Goal: Task Accomplishment & Management: Manage account settings

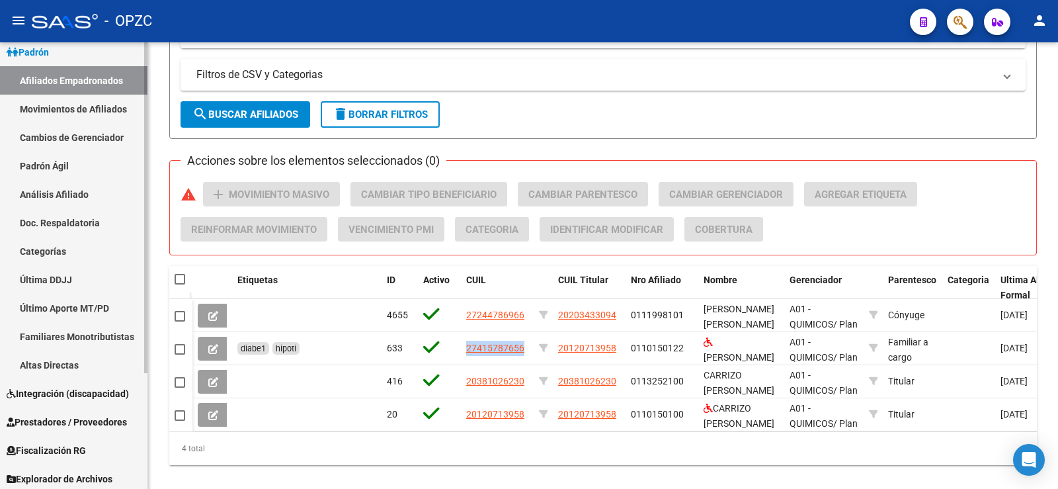
scroll to position [156, 0]
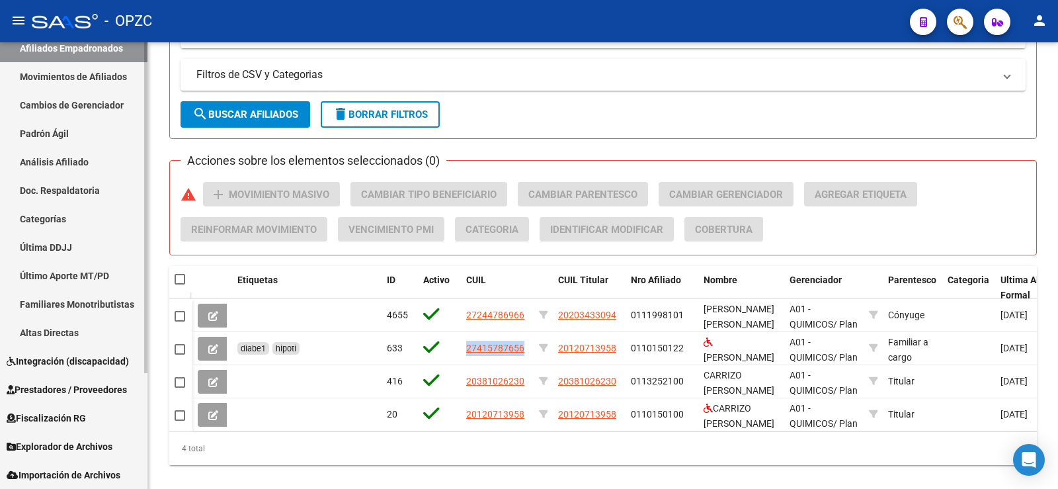
click at [64, 414] on span "Fiscalización RG" at bounding box center [46, 418] width 79 height 15
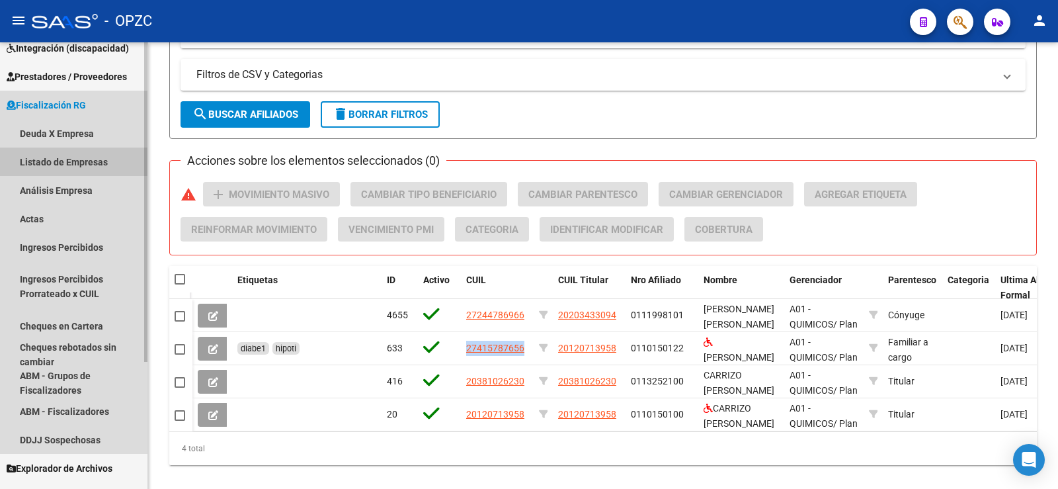
click at [71, 159] on link "Listado de Empresas" at bounding box center [73, 161] width 147 height 28
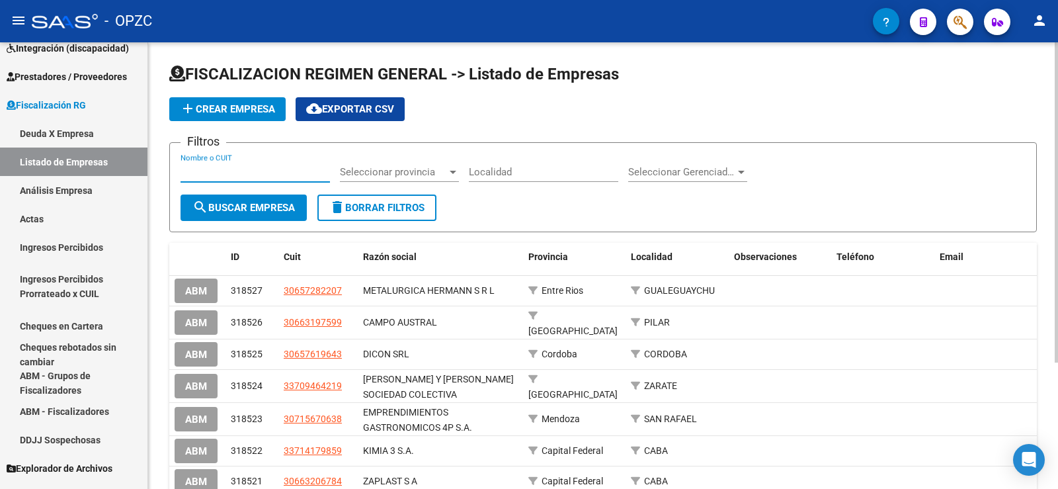
click at [236, 171] on input "Nombre o CUIT" at bounding box center [254, 172] width 149 height 12
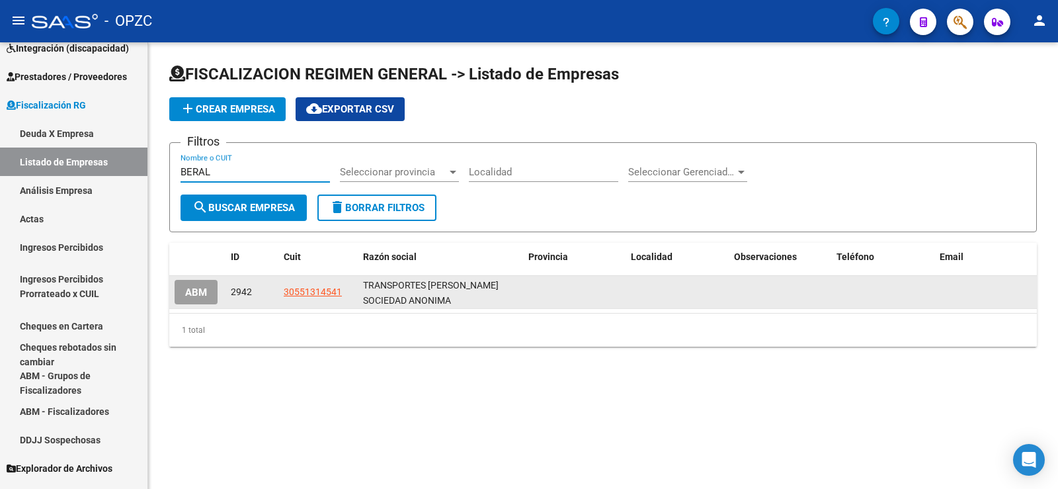
type input "BERAL"
click at [188, 296] on span "ABM" at bounding box center [196, 292] width 22 height 12
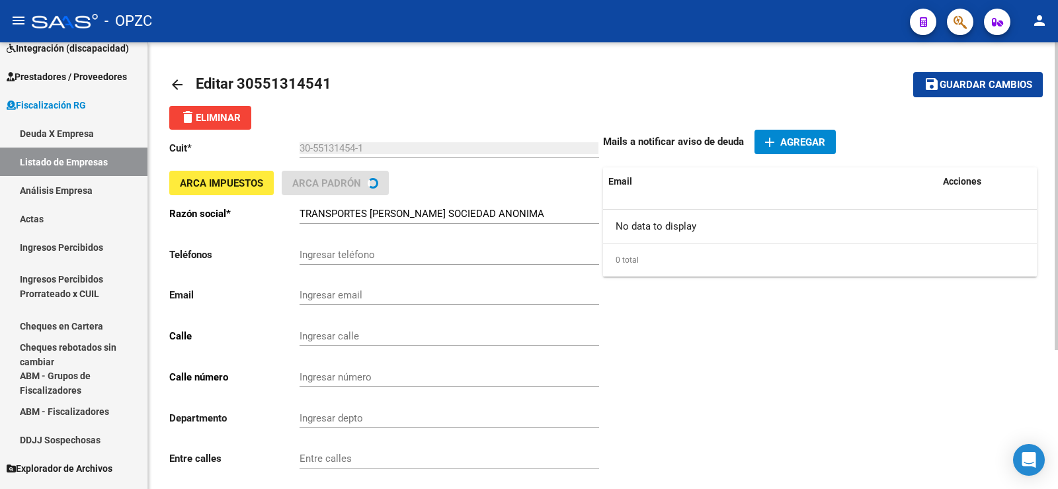
type input "[PERSON_NAME]"
type input "1131"
type input "1161"
type input "CABA"
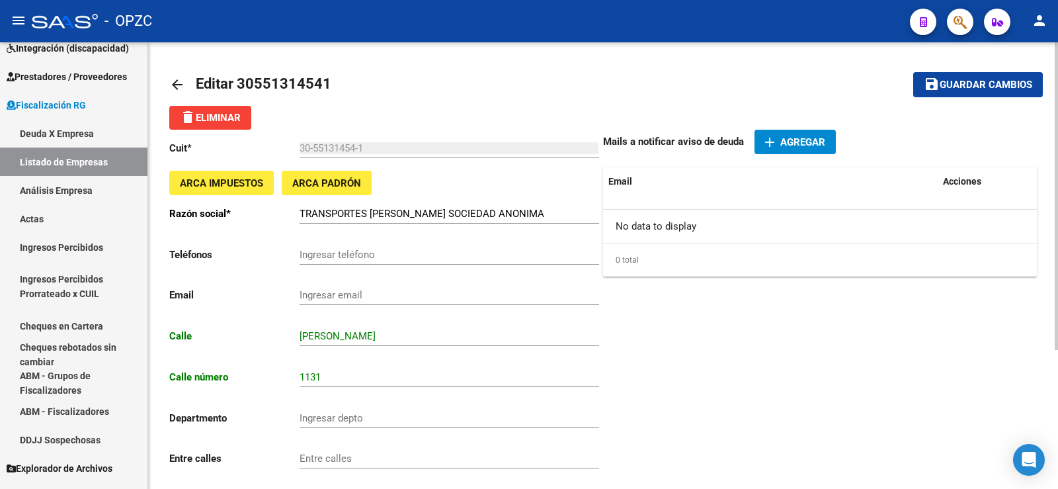
click at [552, 212] on input "TRANSPORTES [PERSON_NAME] SOCIEDAD ANONIMA" at bounding box center [450, 214] width 300 height 12
type input "TRANSPORTES [PERSON_NAME] S.A."
click at [978, 89] on span "Guardar cambios" at bounding box center [985, 85] width 93 height 12
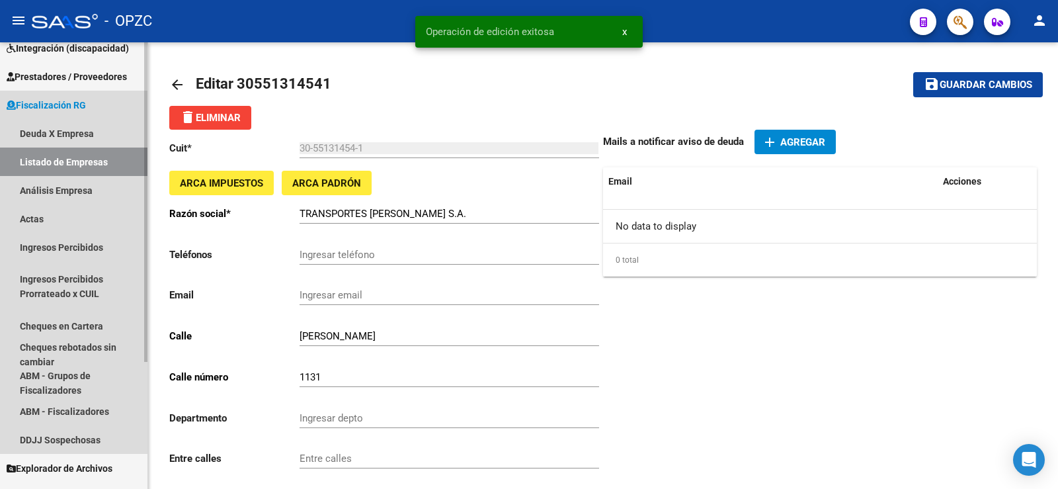
click at [89, 159] on link "Listado de Empresas" at bounding box center [73, 161] width 147 height 28
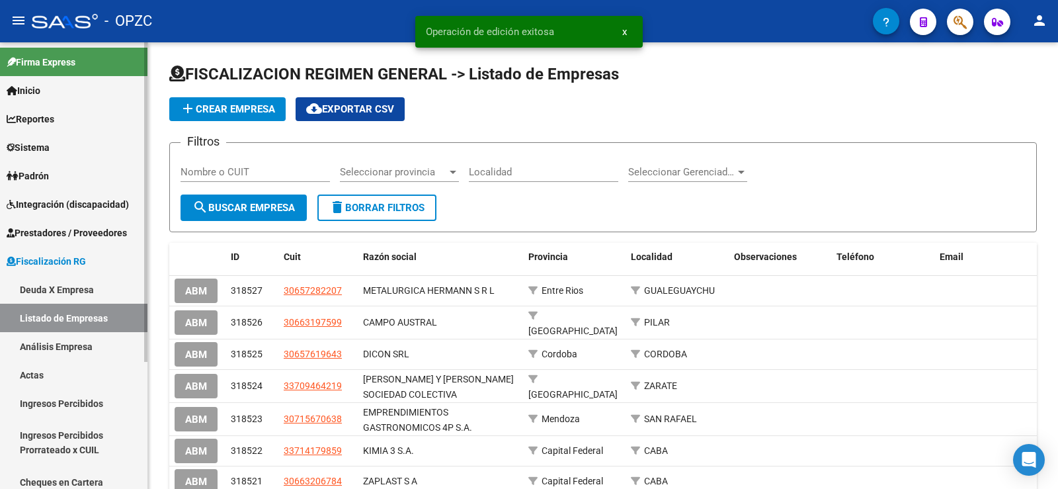
click at [43, 167] on link "Padrón" at bounding box center [73, 175] width 147 height 28
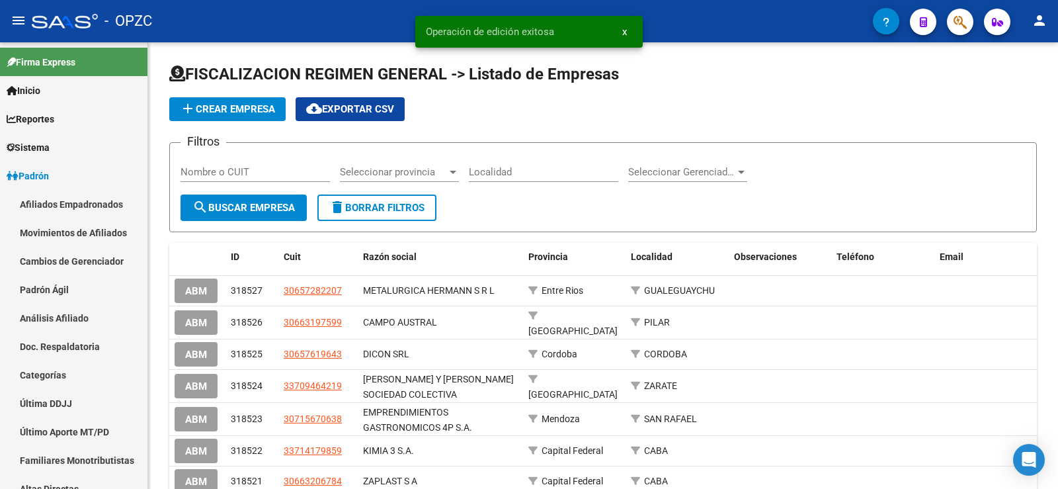
click at [45, 202] on link "Afiliados Empadronados" at bounding box center [73, 204] width 147 height 28
